Goal: Information Seeking & Learning: Learn about a topic

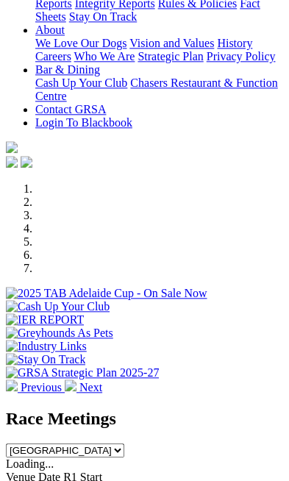
scroll to position [427, 0]
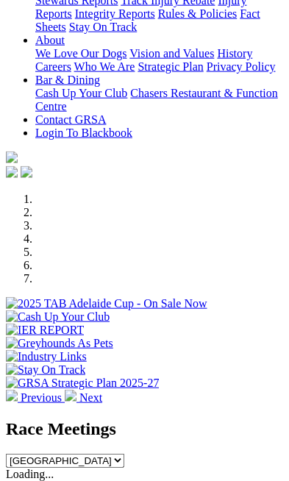
scroll to position [419, 0]
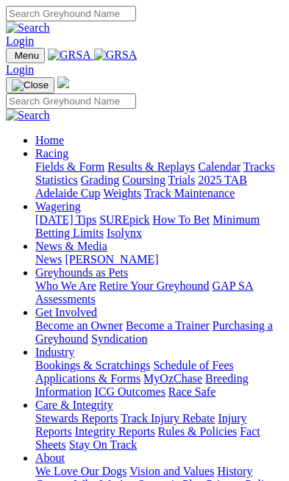
click at [12, 59] on img "Toggle navigation" at bounding box center [12, 59] width 0 height 0
click at [92, 93] on input "Search" at bounding box center [71, 100] width 130 height 15
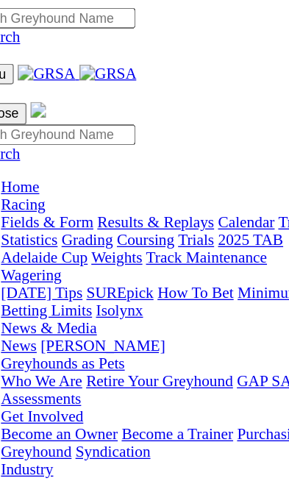
paste input "One More Button"
type input "One More Button"
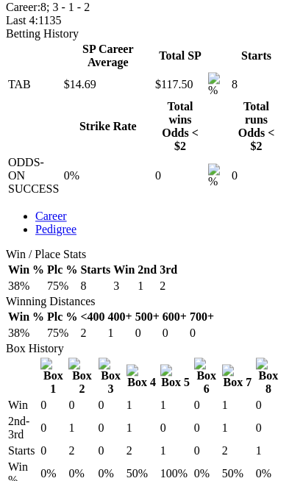
scroll to position [0, 224]
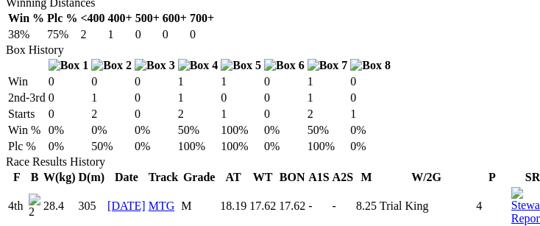
scroll to position [66, 0]
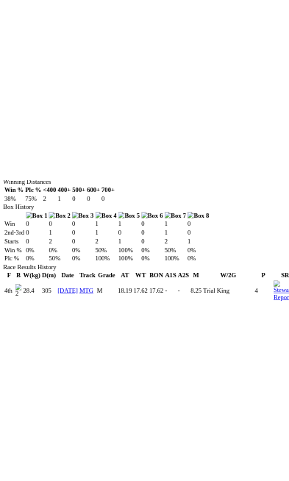
scroll to position [0, 0]
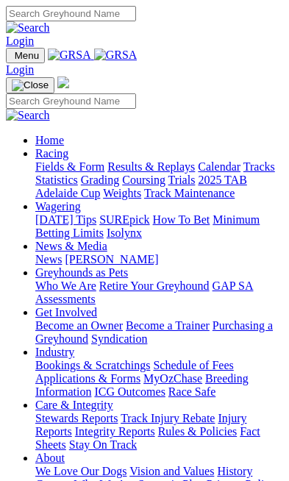
scroll to position [533, 0]
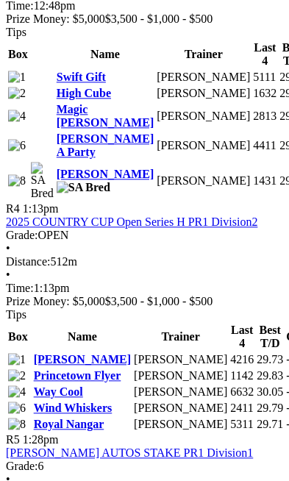
scroll to position [1853, 0]
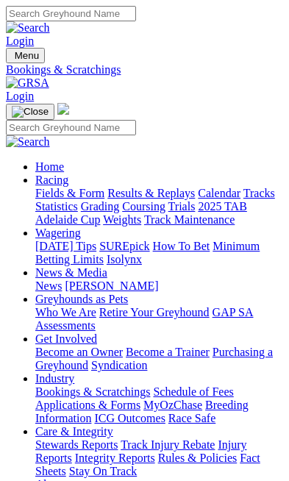
scroll to position [271, 0]
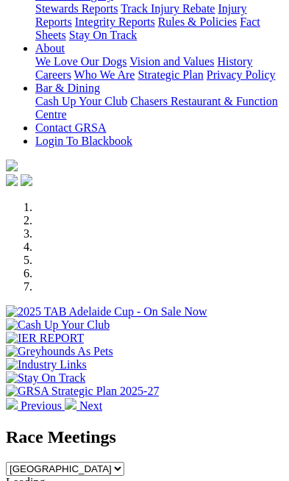
scroll to position [618, 0]
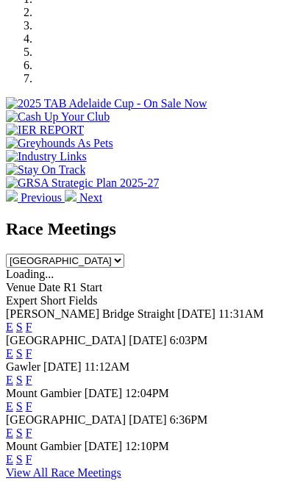
click at [13, 453] on link "E" at bounding box center [9, 459] width 7 height 13
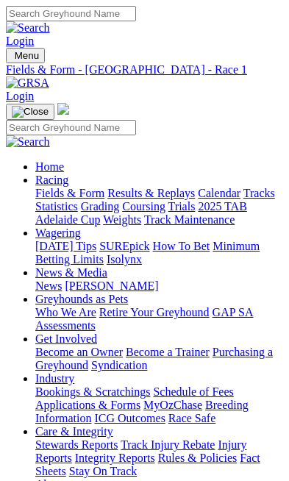
scroll to position [0, 121]
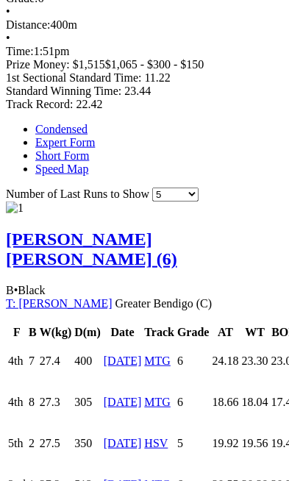
scroll to position [0, 188]
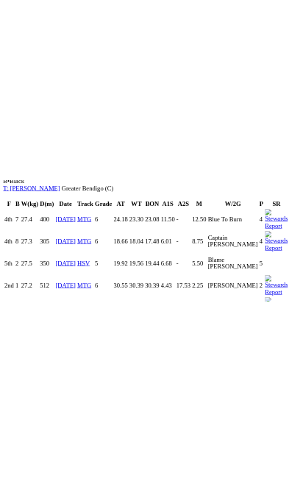
scroll to position [1099, 0]
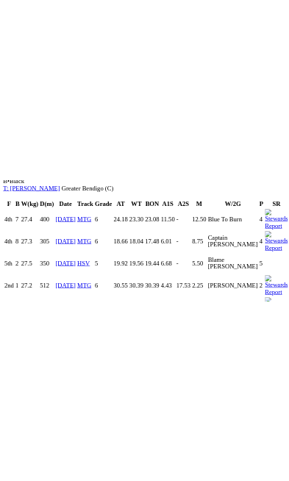
scroll to position [0, 0]
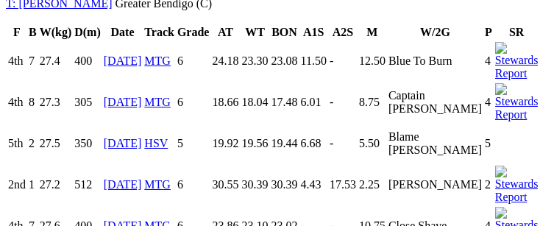
scroll to position [51, 0]
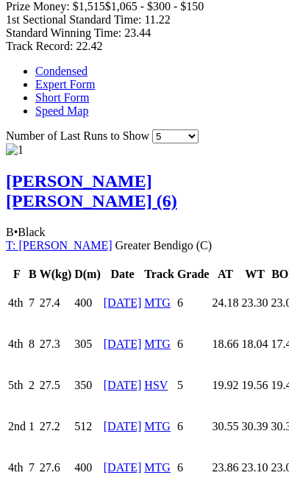
scroll to position [0, 188]
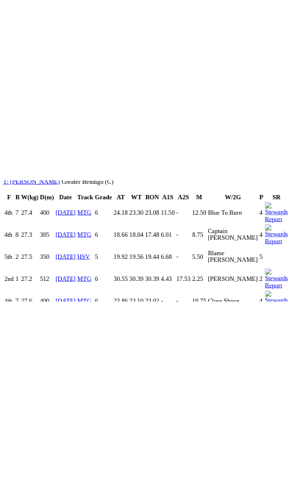
scroll to position [0, 0]
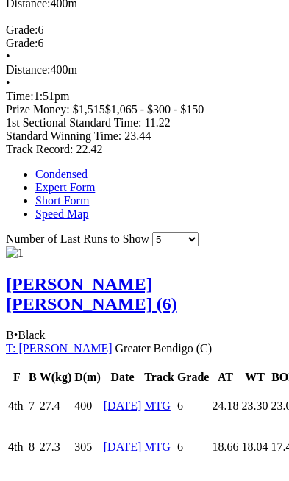
scroll to position [0, 188]
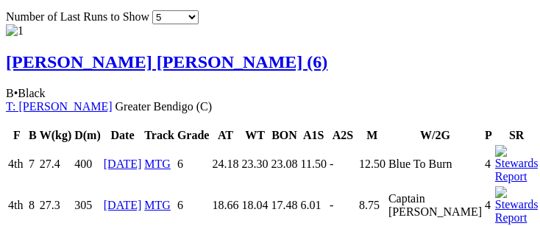
scroll to position [51, 0]
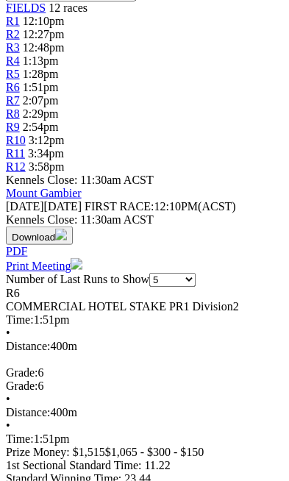
scroll to position [0, 191]
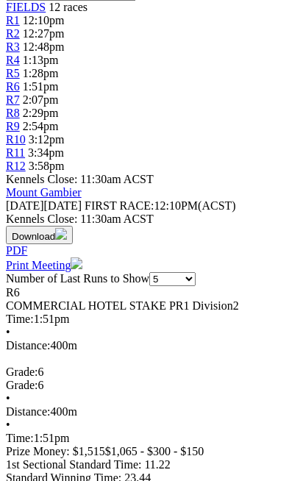
scroll to position [0, 0]
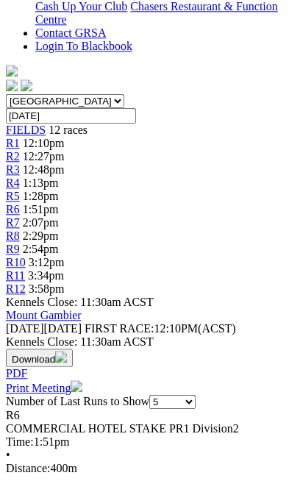
scroll to position [0, 189]
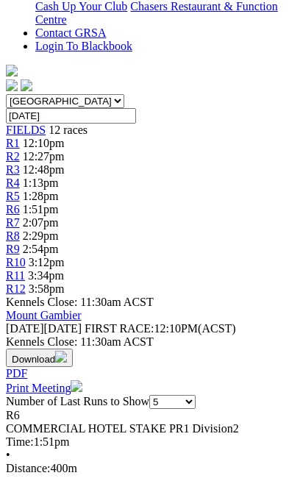
scroll to position [0, 0]
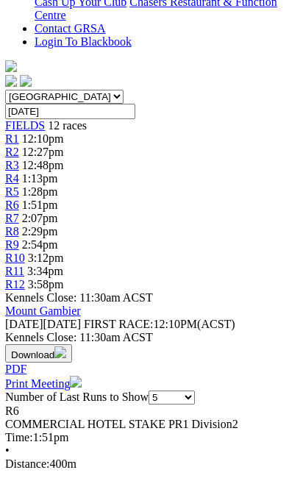
scroll to position [0, 189]
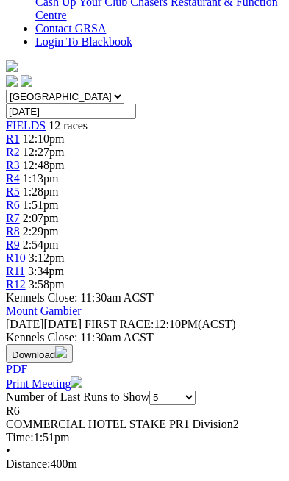
scroll to position [0, 189]
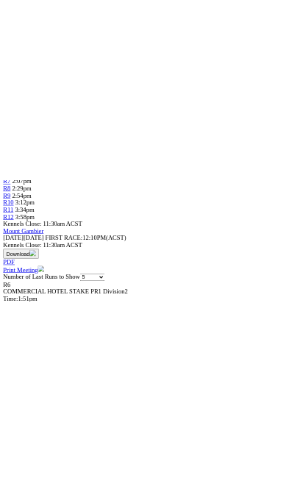
scroll to position [0, 0]
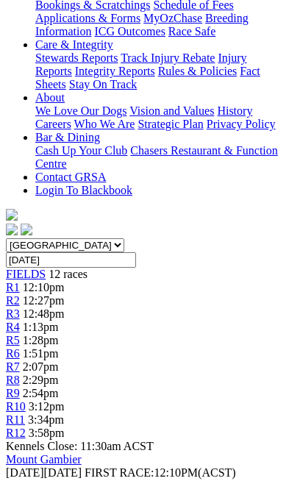
scroll to position [387, 7]
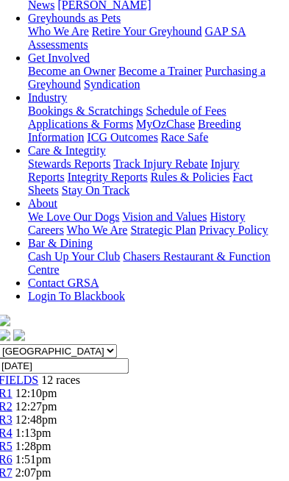
scroll to position [281, 0]
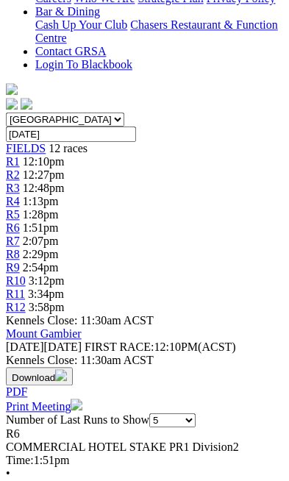
scroll to position [503, 0]
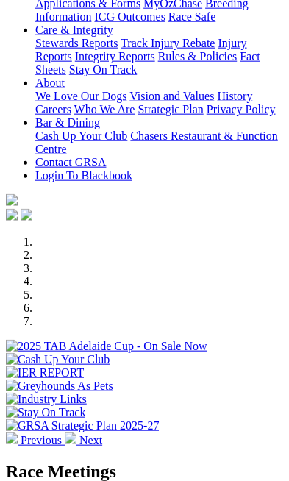
scroll to position [376, 0]
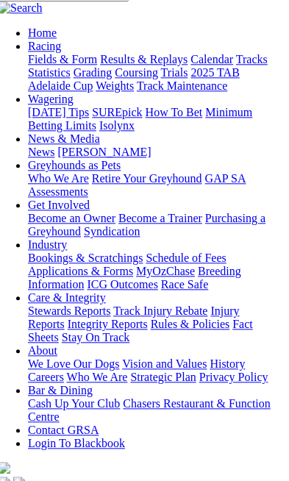
scroll to position [0, 7]
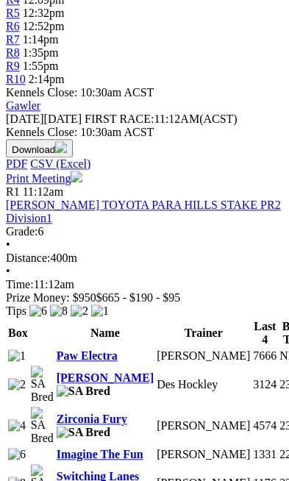
scroll to position [712, 0]
